Goal: Navigation & Orientation: Find specific page/section

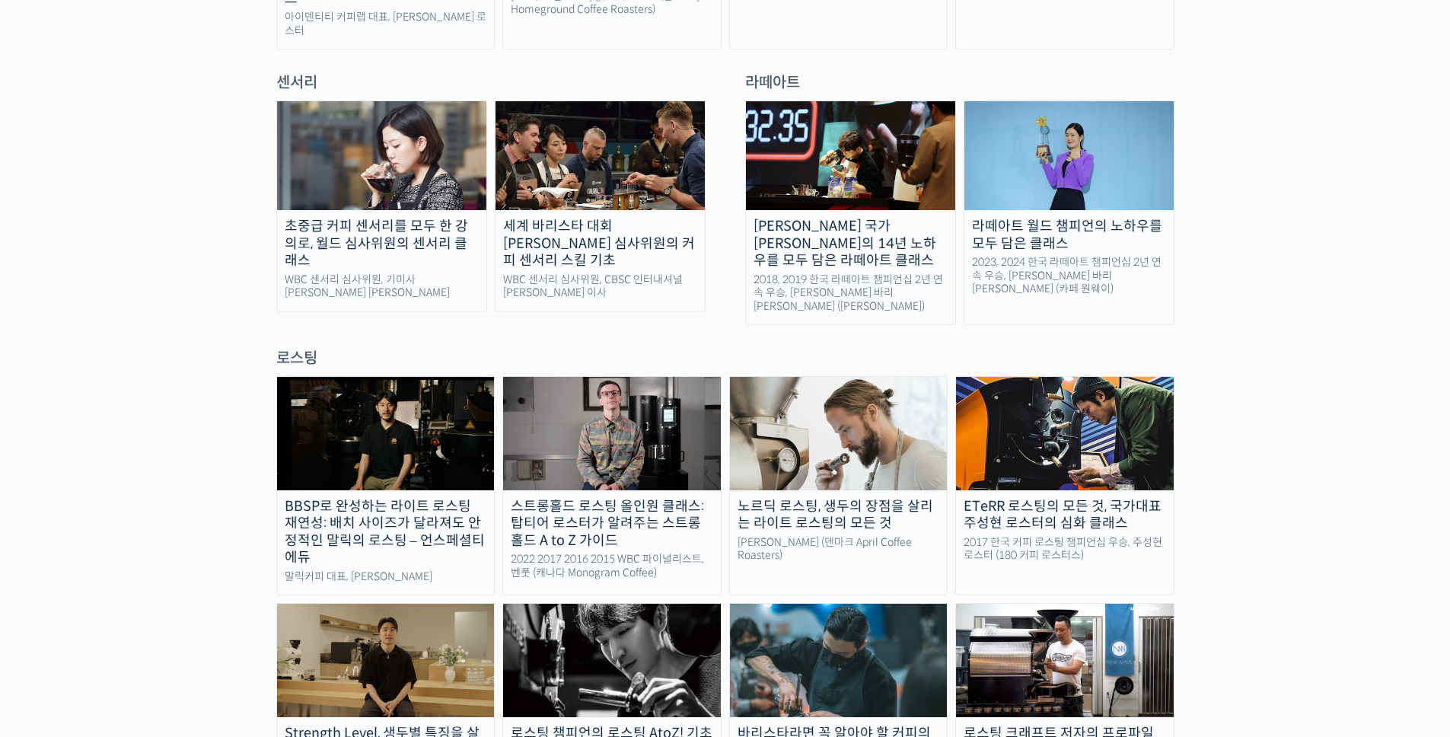
scroll to position [1066, 0]
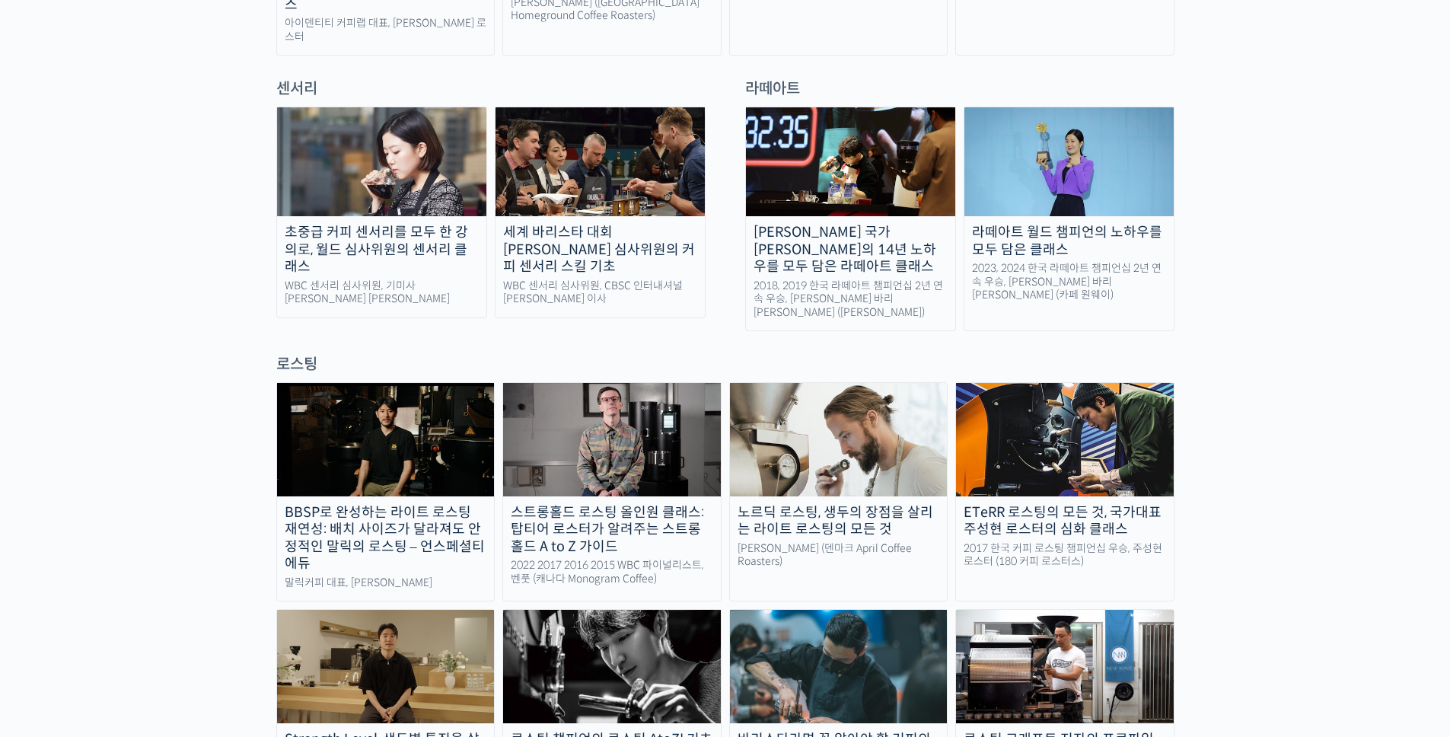
click at [1002, 389] on img at bounding box center [1065, 439] width 218 height 113
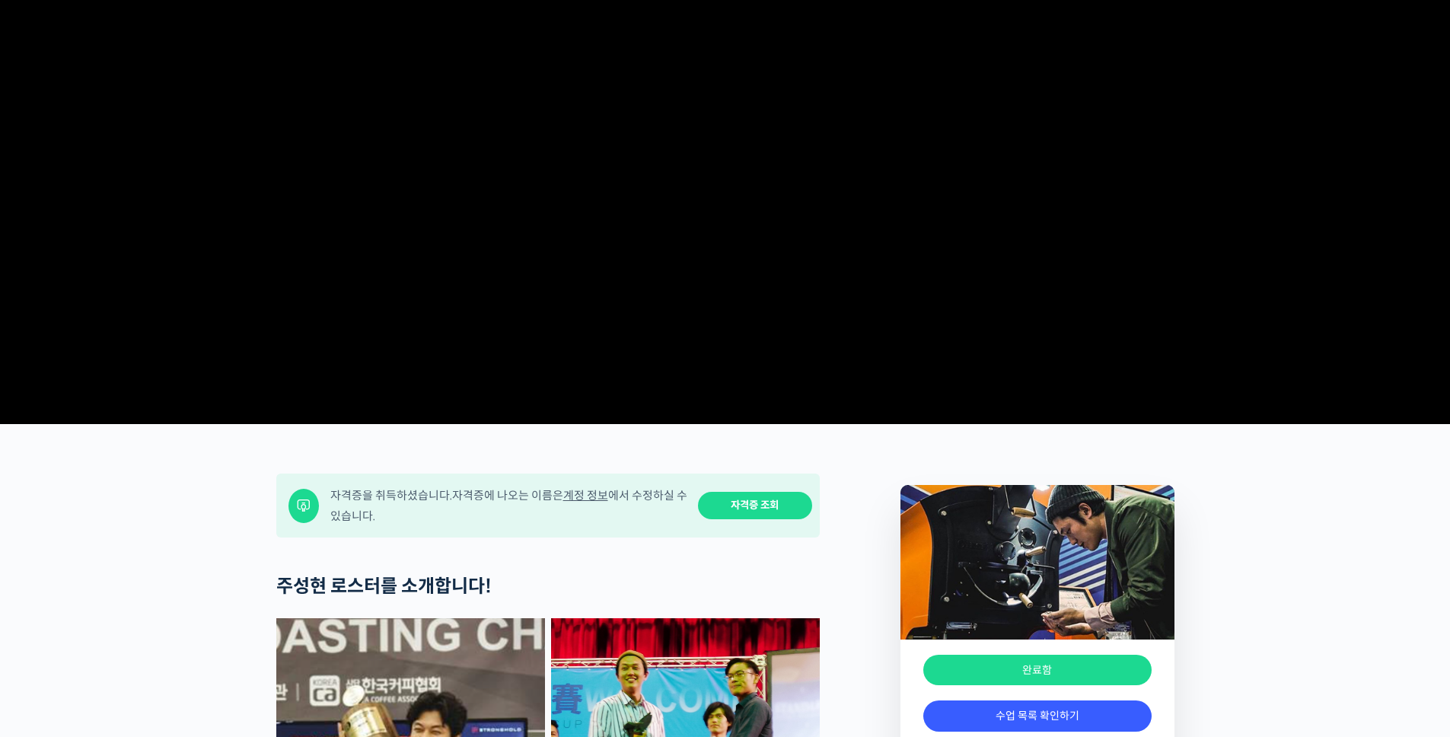
scroll to position [381, 0]
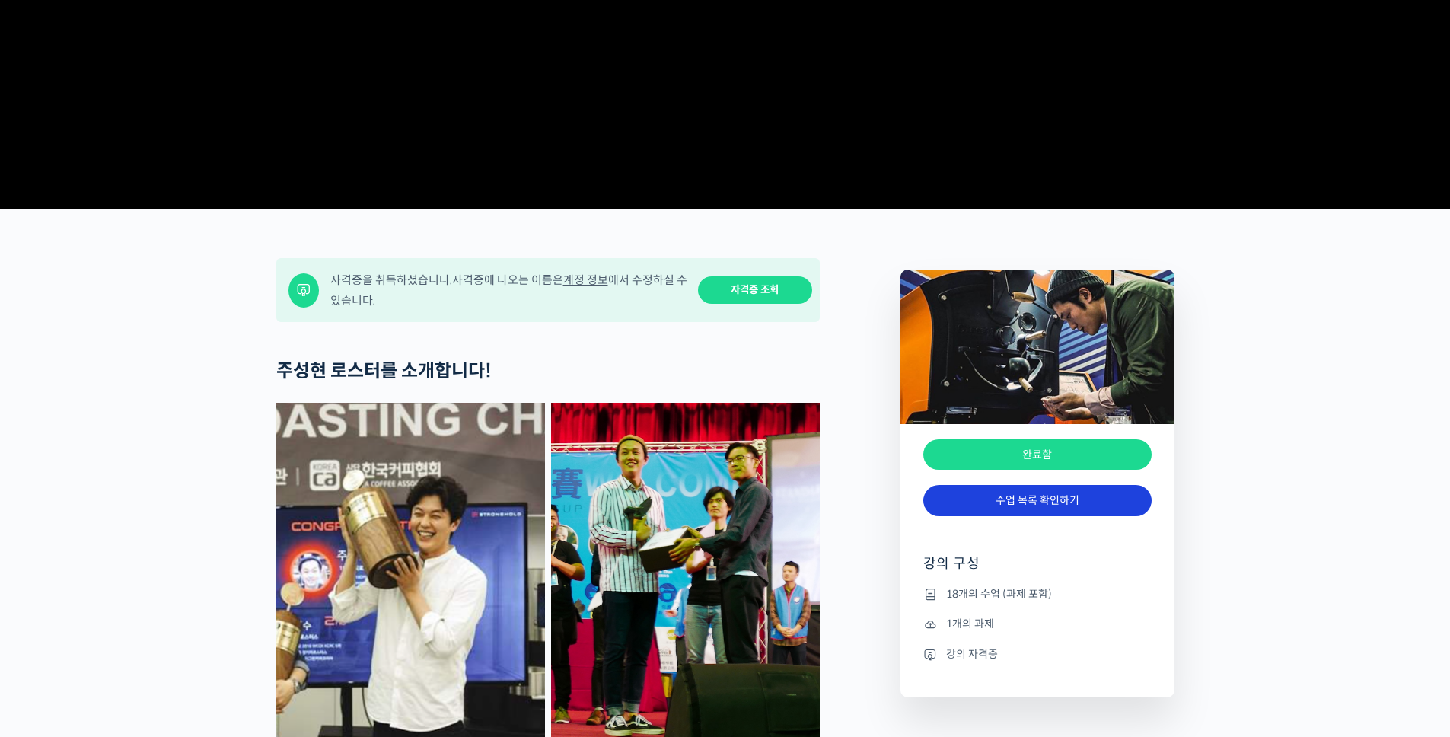
click at [989, 516] on link "수업 목록 확인하기" at bounding box center [1037, 500] width 228 height 31
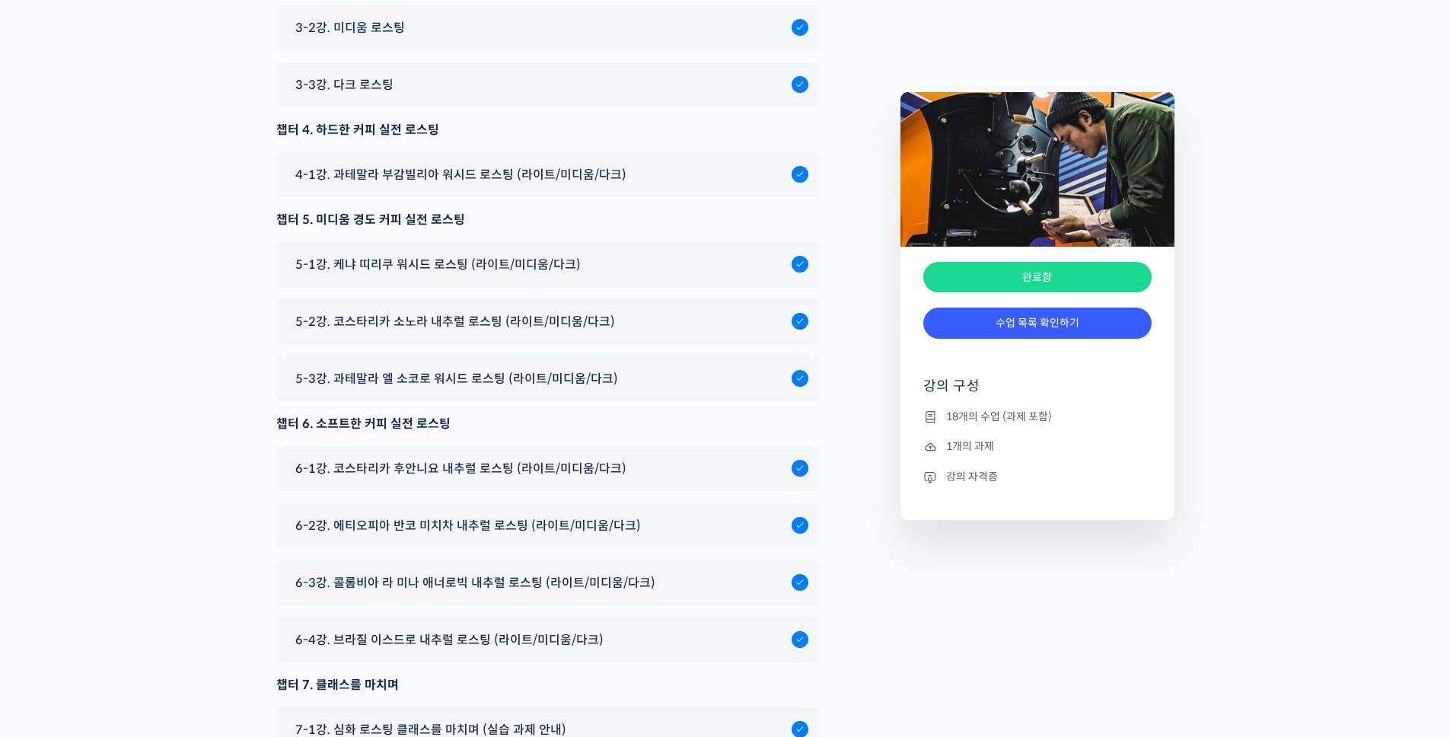
scroll to position [9288, 0]
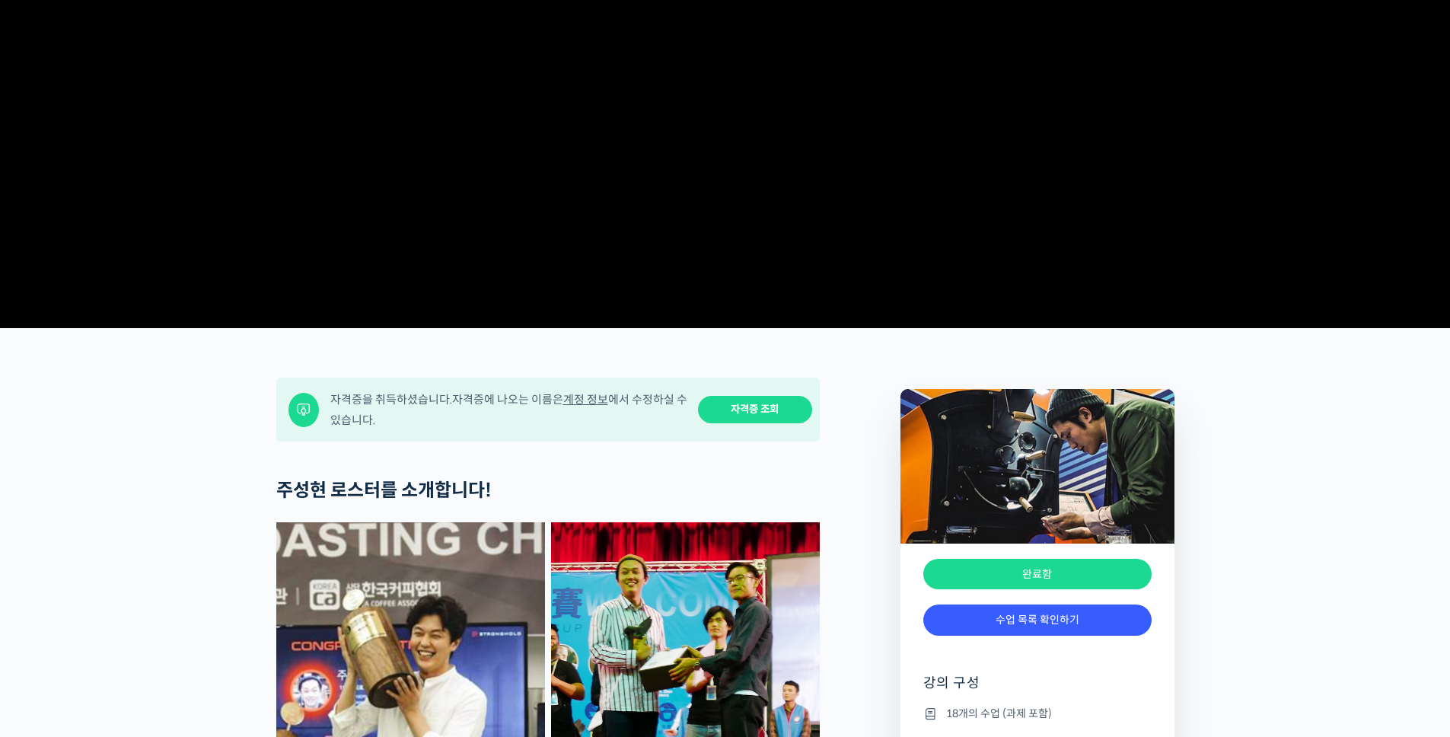
scroll to position [609, 0]
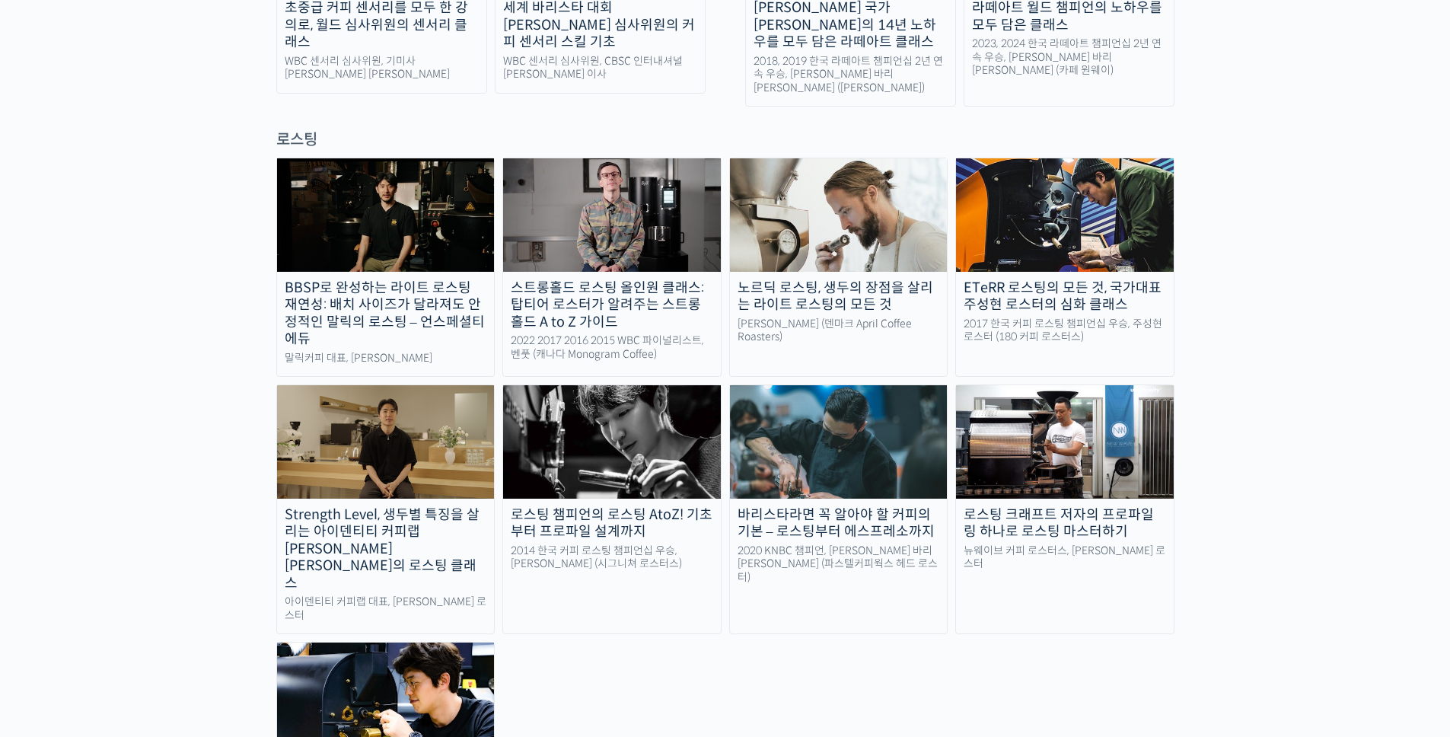
scroll to position [1294, 0]
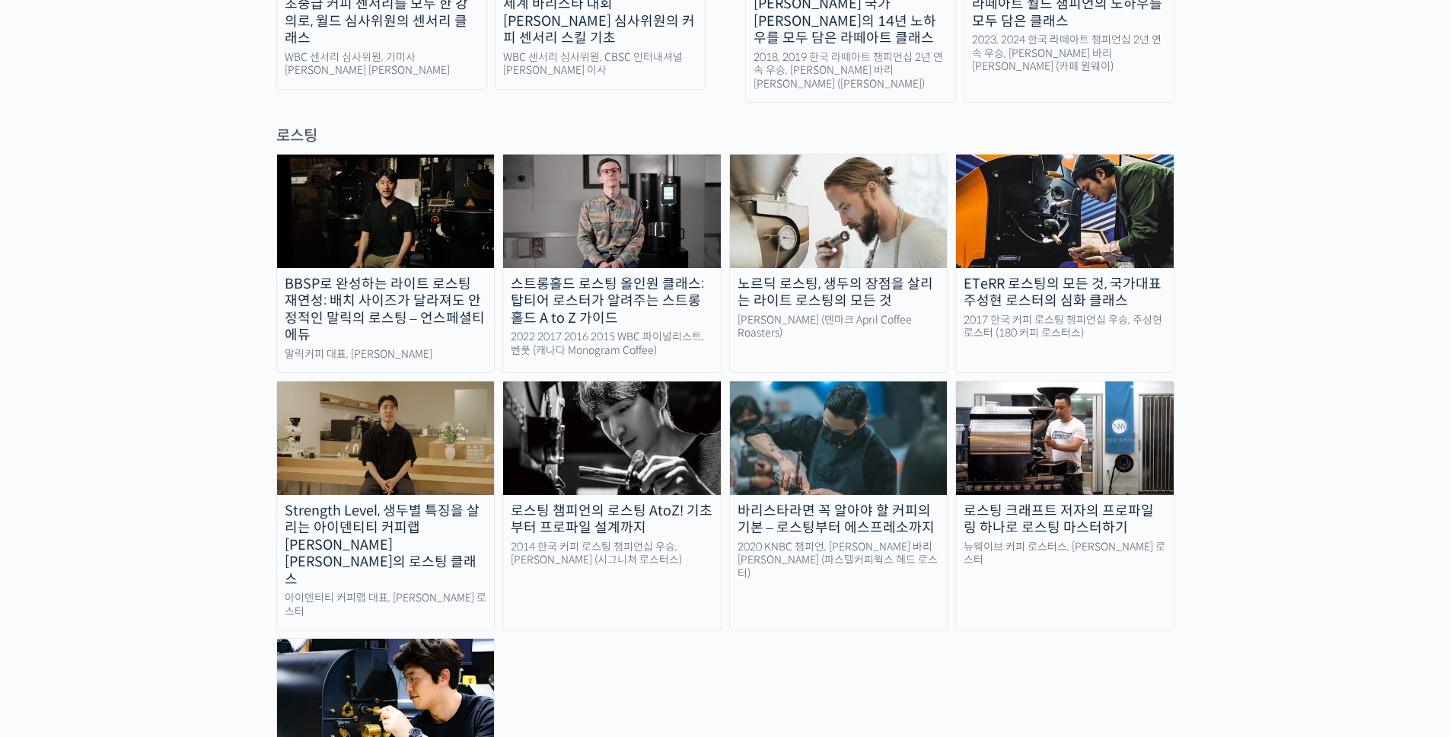
click at [413, 639] on img at bounding box center [386, 695] width 218 height 113
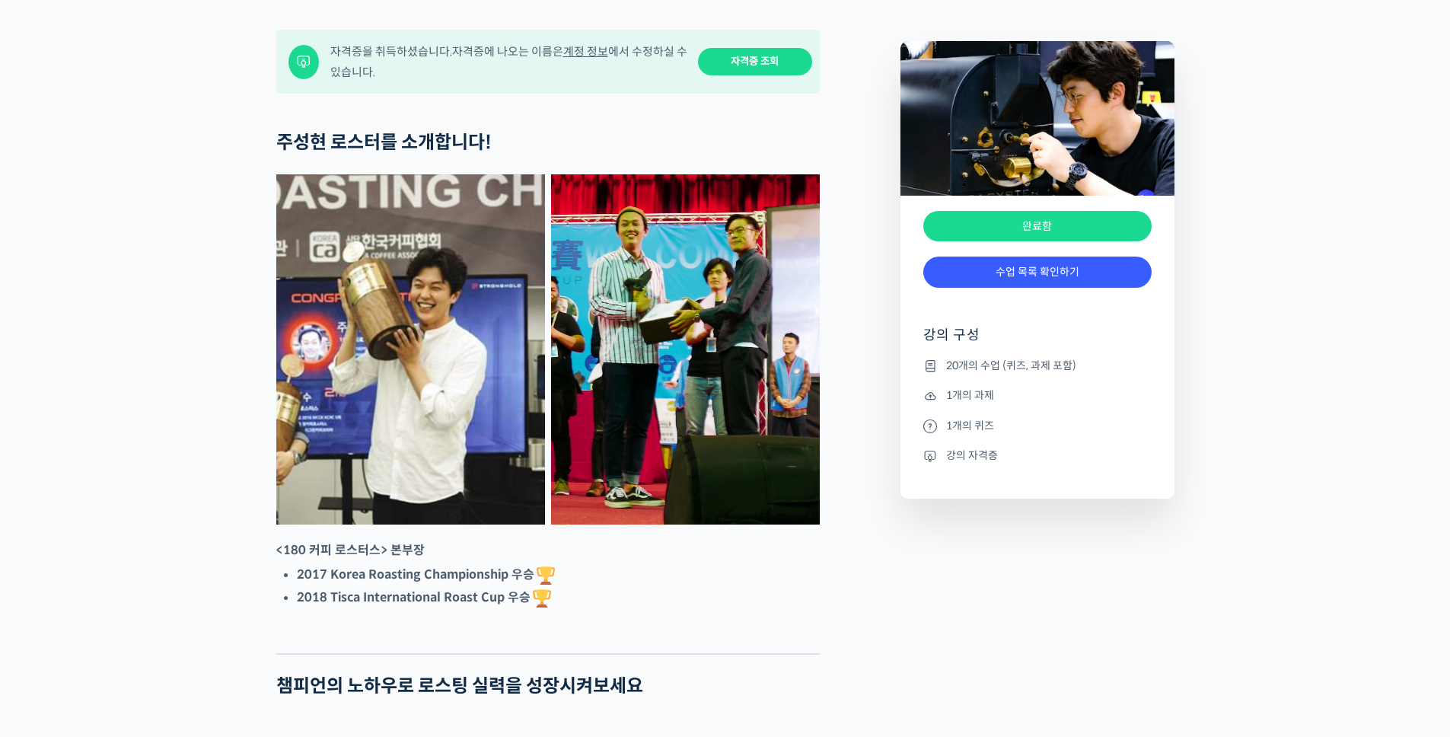
drag, startPoint x: 1054, startPoint y: 359, endPoint x: 1060, endPoint y: 334, distance: 24.9
click at [1054, 311] on div "완료함" at bounding box center [1037, 299] width 228 height 23
click at [1060, 288] on link "수업 목록 확인하기" at bounding box center [1037, 272] width 228 height 31
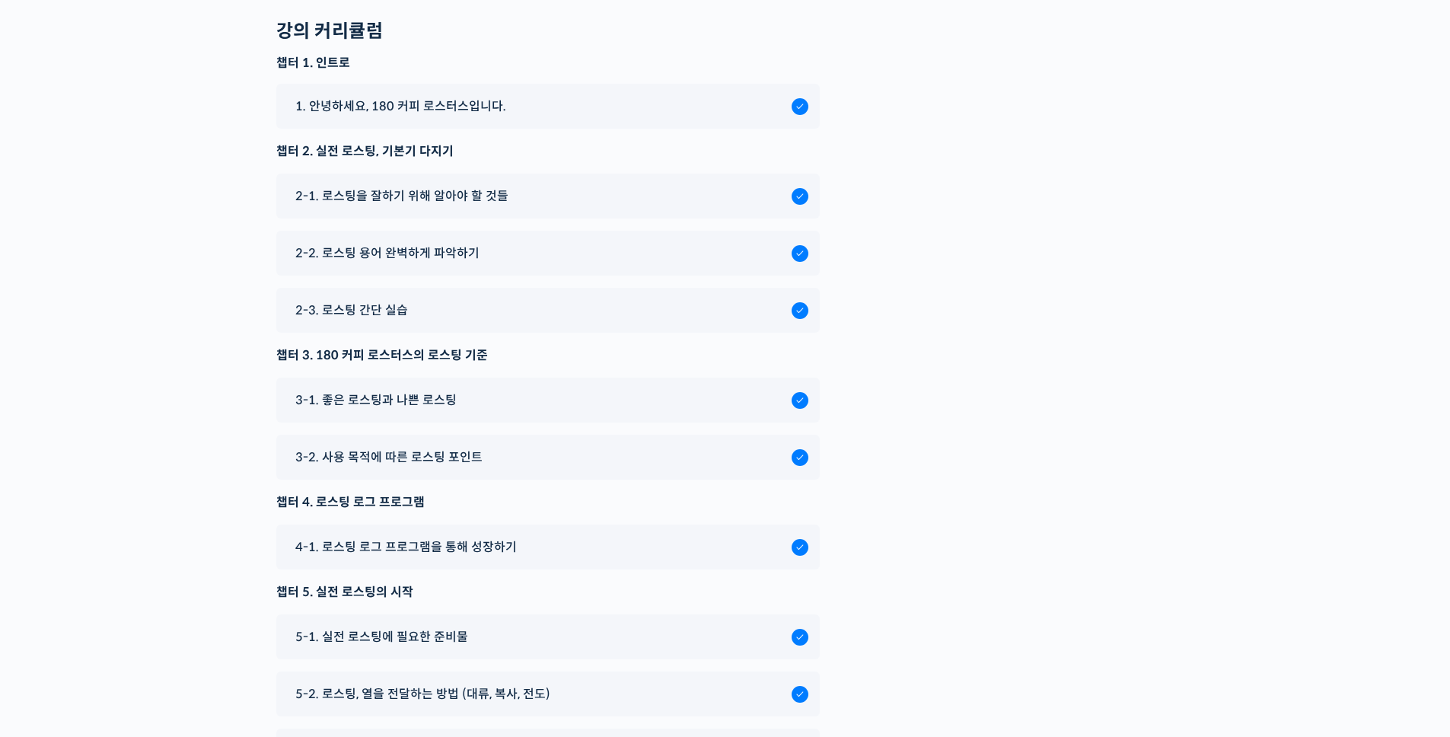
scroll to position [609, 0]
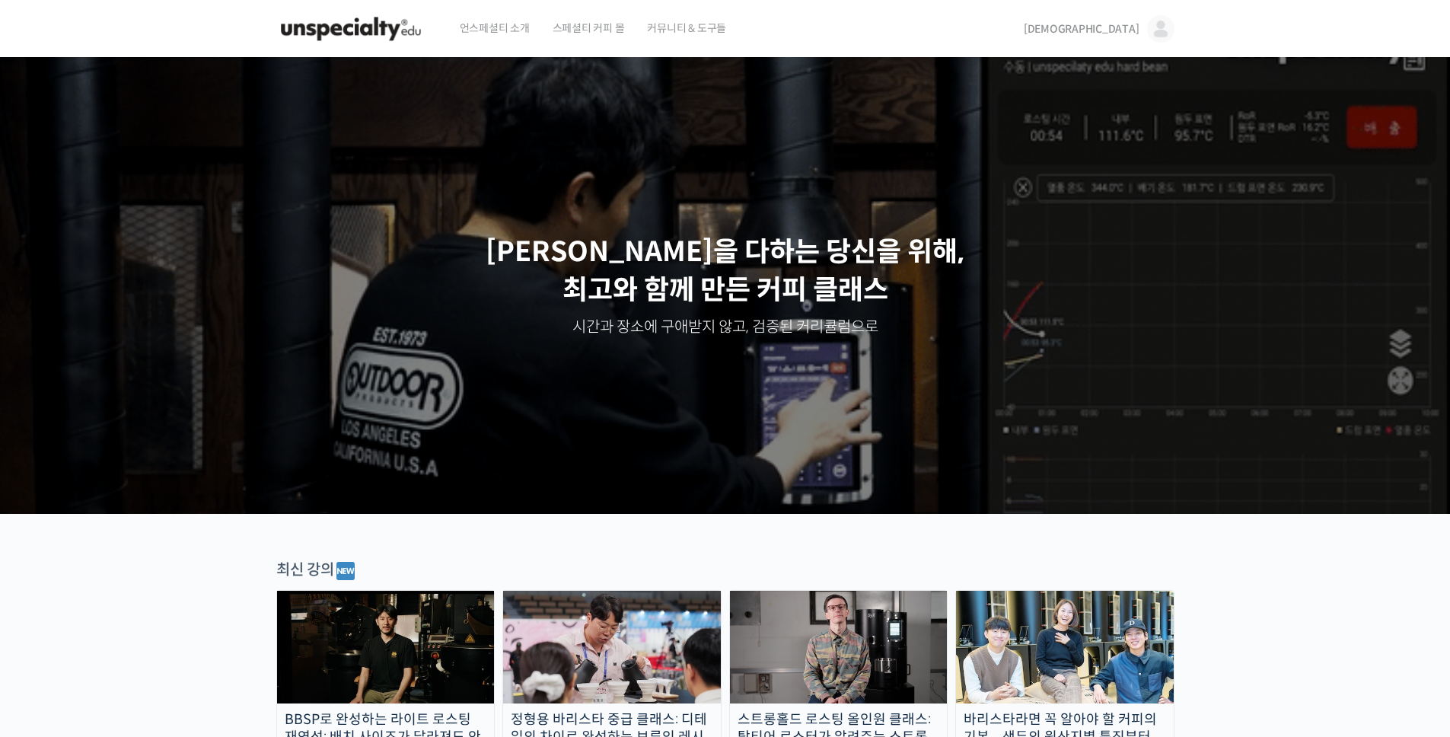
click at [590, 26] on span "스페셜티 커피 몰" at bounding box center [589, 28] width 72 height 58
click at [585, 35] on span "스페셜티 커피 몰" at bounding box center [589, 28] width 72 height 58
